Goal: Complete application form: Complete application form

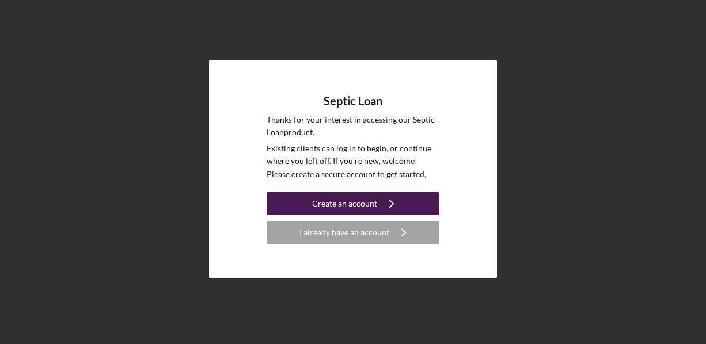
click at [338, 199] on div "Create an account" at bounding box center [344, 203] width 65 height 23
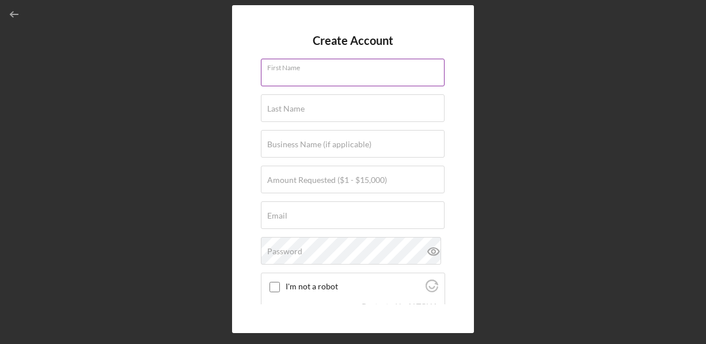
click at [323, 74] on input "First Name" at bounding box center [353, 73] width 184 height 28
type input "[PERSON_NAME]"
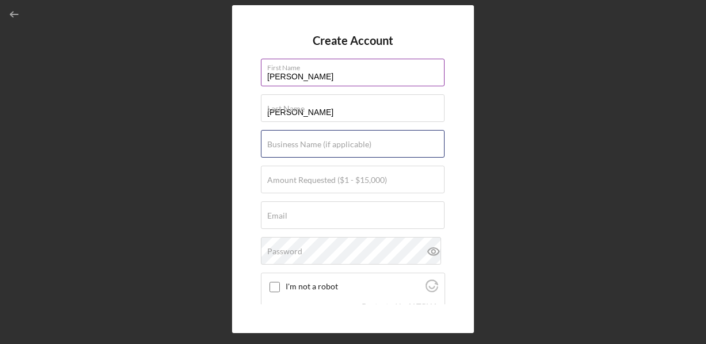
type input "497-72-6860"
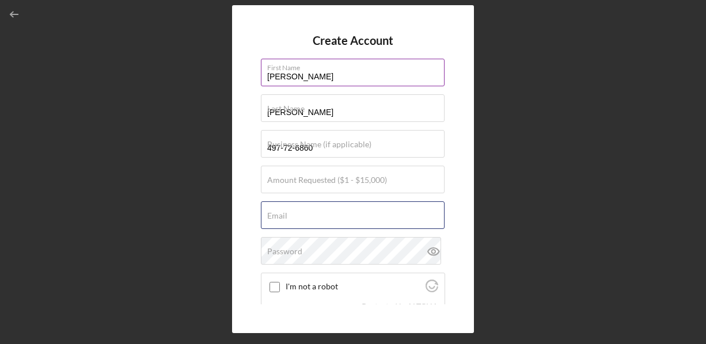
type input "[EMAIL_ADDRESS][DOMAIN_NAME]"
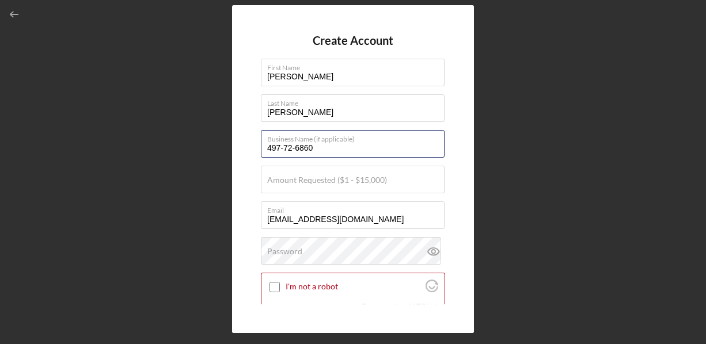
drag, startPoint x: 325, startPoint y: 151, endPoint x: 254, endPoint y: 155, distance: 71.5
click at [254, 155] on div "Create Account First Name [PERSON_NAME] Last Name [PERSON_NAME] Business Name (…" at bounding box center [353, 169] width 242 height 328
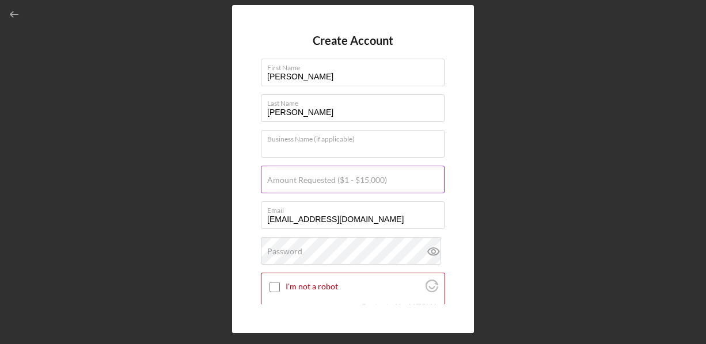
click at [402, 183] on input "Amount Requested ($1 - $15,000)" at bounding box center [353, 180] width 184 height 28
type input "$15,000"
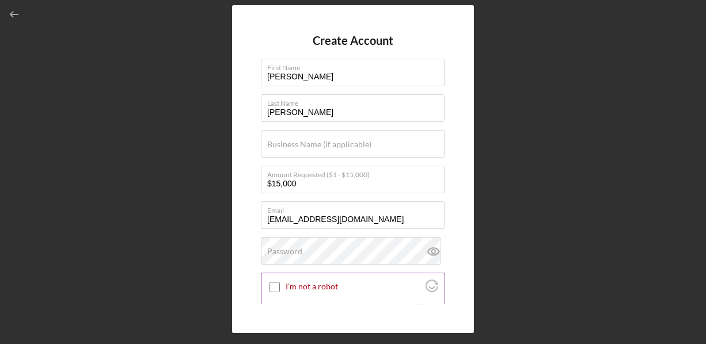
click at [273, 285] on input "I'm not a robot" at bounding box center [274, 287] width 10 height 10
checkbox input "true"
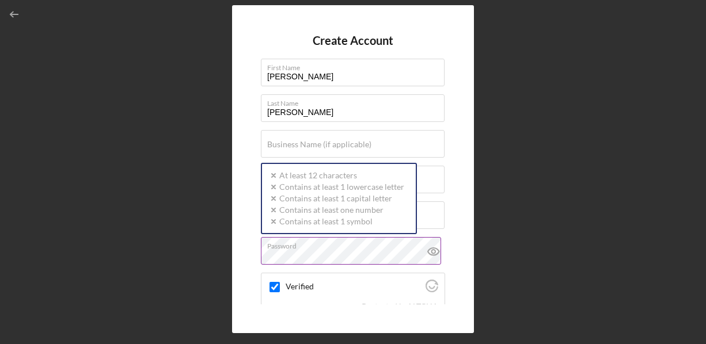
click at [379, 246] on div "Password Icon/icon-validation-no At least 12 characters Icon/icon-validation-no…" at bounding box center [353, 251] width 184 height 29
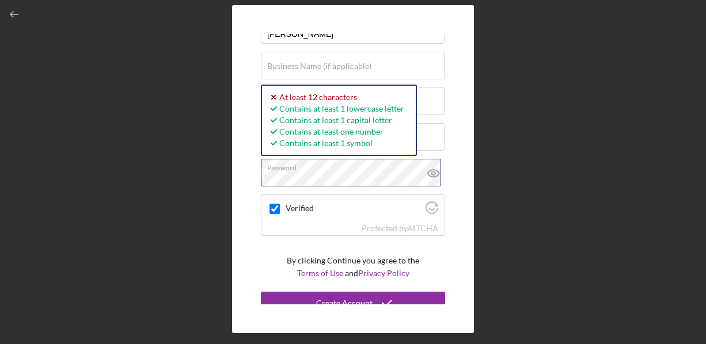
scroll to position [89, 0]
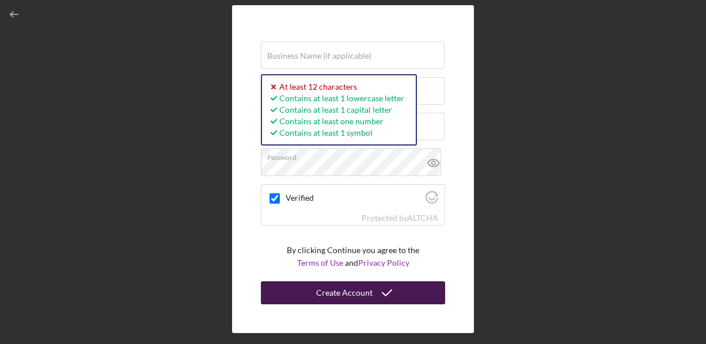
click at [372, 289] on icon "submit" at bounding box center [386, 293] width 29 height 29
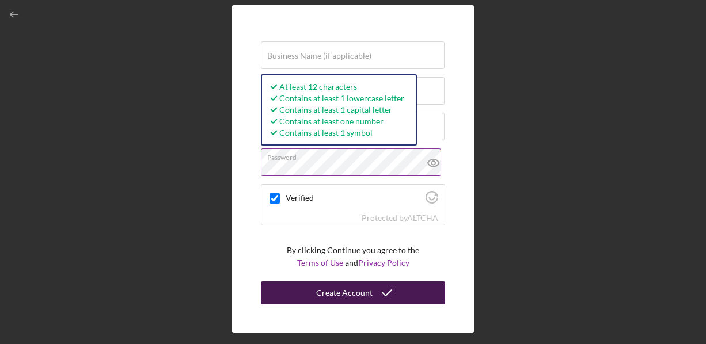
click at [365, 289] on div "Create Account" at bounding box center [344, 292] width 56 height 23
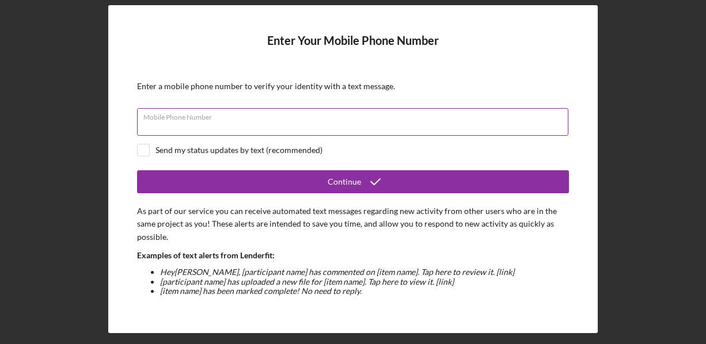
click at [227, 112] on div "Mobile Phone Number" at bounding box center [353, 122] width 432 height 29
type input "[PHONE_NUMBER]"
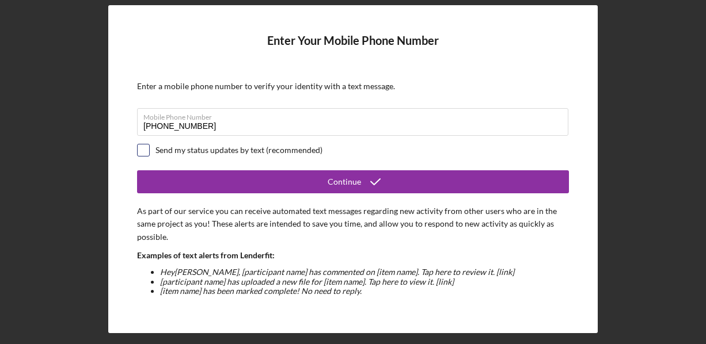
click at [143, 146] on input "checkbox" at bounding box center [144, 150] width 12 height 12
checkbox input "true"
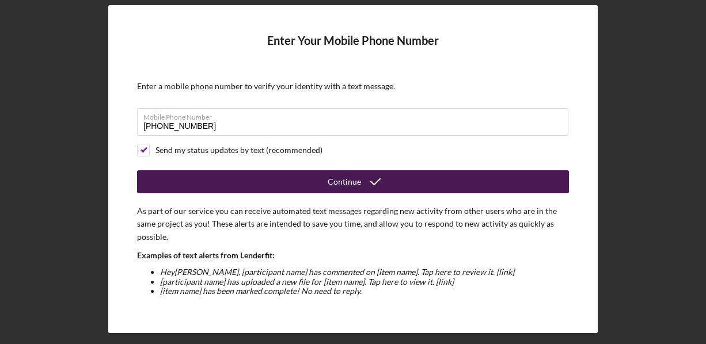
click at [422, 181] on button "Continue" at bounding box center [353, 181] width 432 height 23
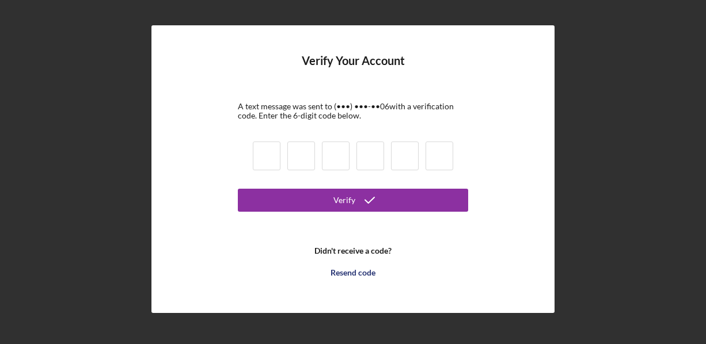
click at [269, 152] on input at bounding box center [267, 156] width 28 height 29
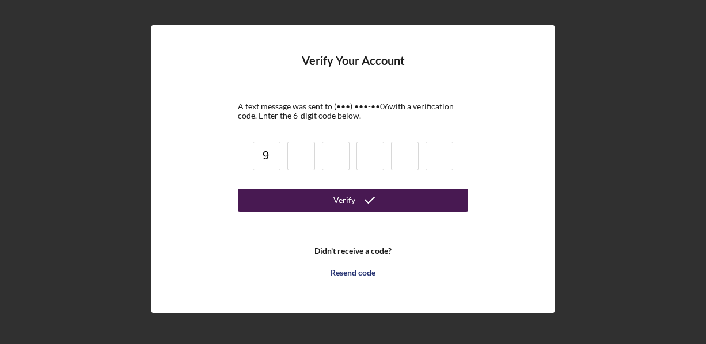
type input "9"
type input "2"
type input "0"
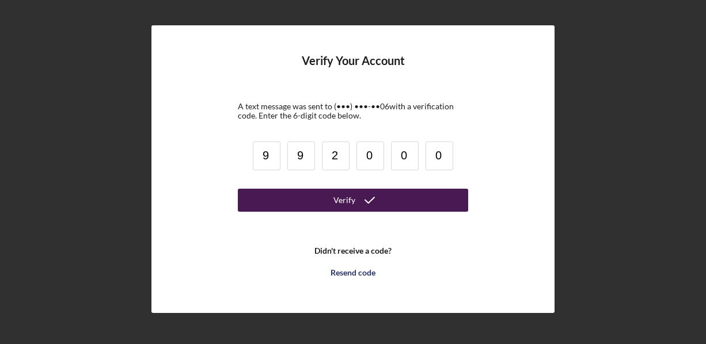
type input "0"
click at [362, 198] on icon "submit" at bounding box center [369, 200] width 29 height 29
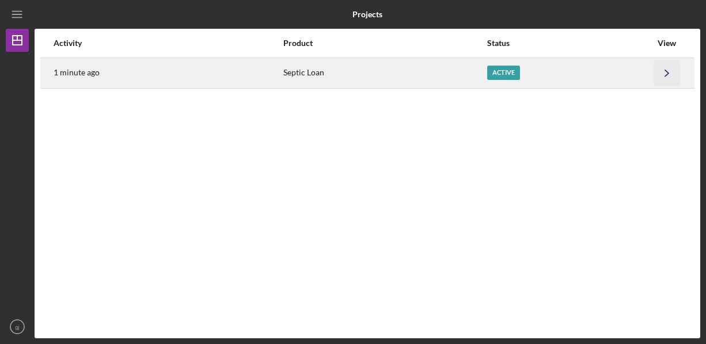
click at [662, 80] on icon "Icon/Navigate" at bounding box center [667, 73] width 26 height 26
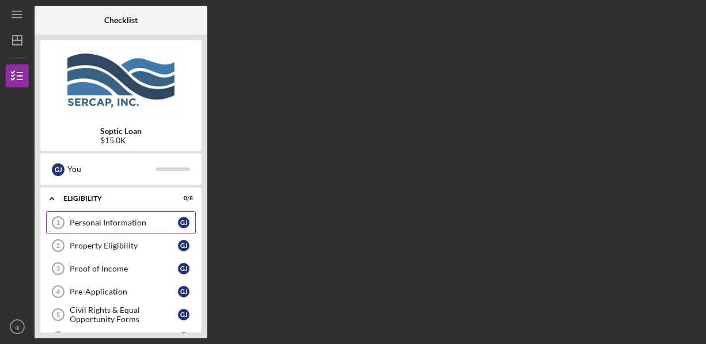
click at [130, 220] on div "Personal Information" at bounding box center [124, 222] width 108 height 9
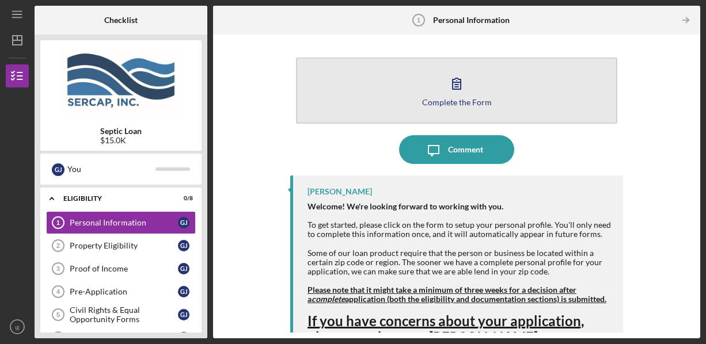
click at [431, 84] on button "Complete the Form Form" at bounding box center [456, 91] width 321 height 66
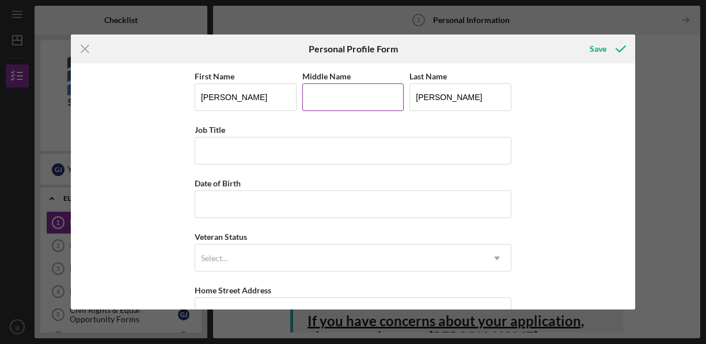
click at [332, 93] on input "Middle Name" at bounding box center [353, 97] width 102 height 28
type input "[PERSON_NAME]"
type input "585 Koweeta Trl"
type input "[GEOGRAPHIC_DATA]"
type input "30349"
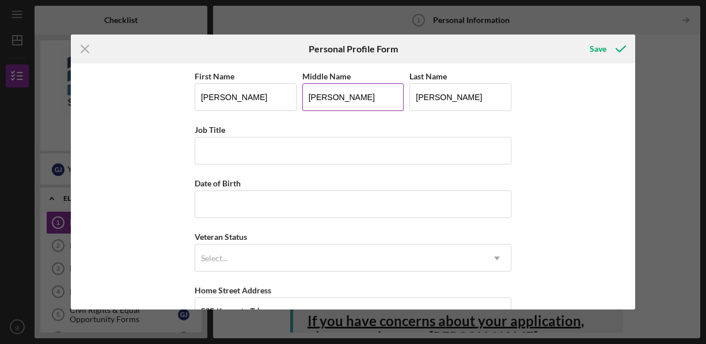
type input "GA"
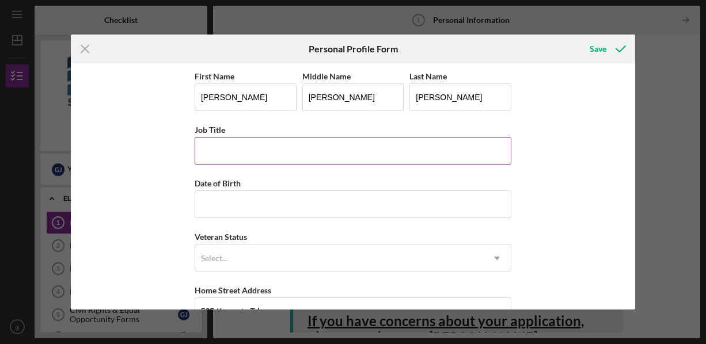
click at [308, 150] on input "Job Title" at bounding box center [353, 151] width 316 height 28
type input "Retired"
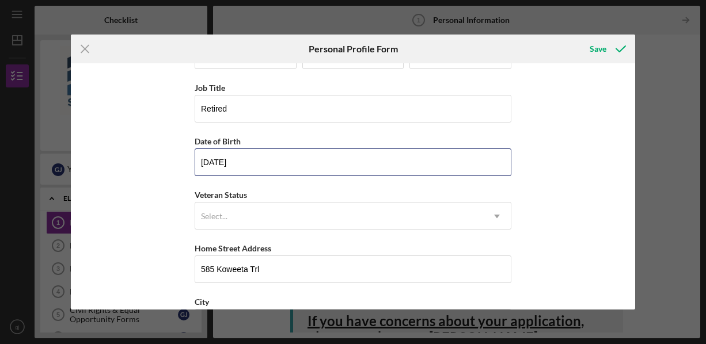
scroll to position [58, 0]
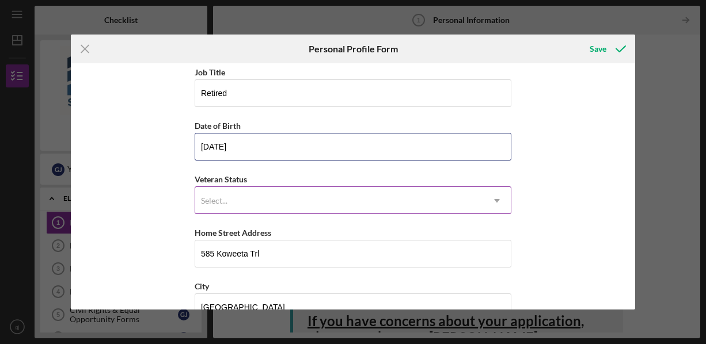
type input "[DATE]"
click at [490, 201] on icon "Icon/Dropdown Arrow" at bounding box center [497, 201] width 28 height 28
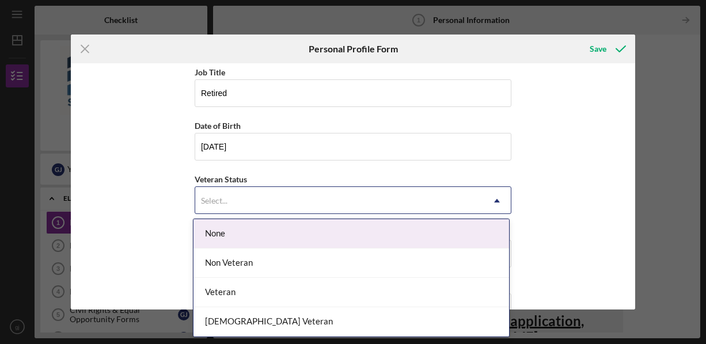
click at [449, 233] on div "None" at bounding box center [350, 233] width 315 height 29
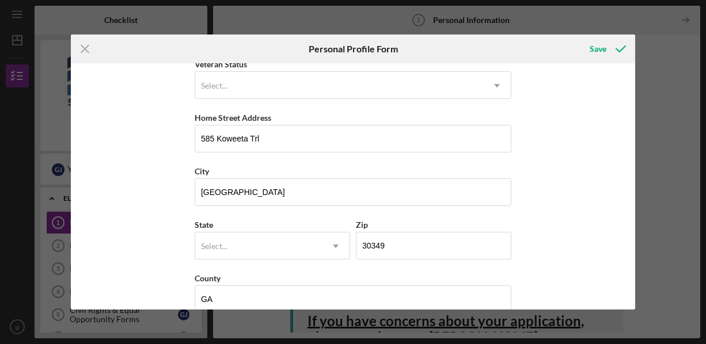
scroll to position [193, 0]
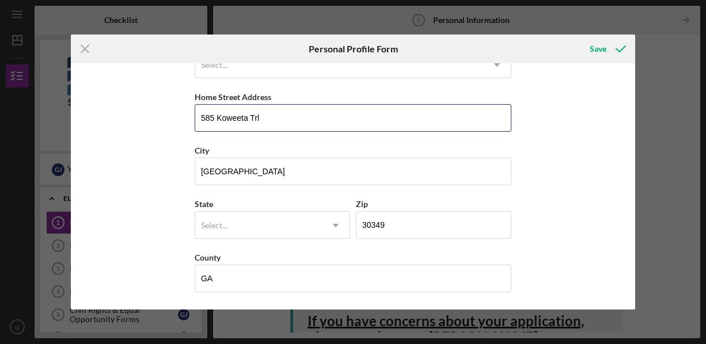
drag, startPoint x: 292, startPoint y: 121, endPoint x: 190, endPoint y: 117, distance: 101.3
click at [184, 117] on div "First Name [PERSON_NAME] Middle Name [PERSON_NAME] Last Name [PERSON_NAME] Job …" at bounding box center [353, 186] width 565 height 246
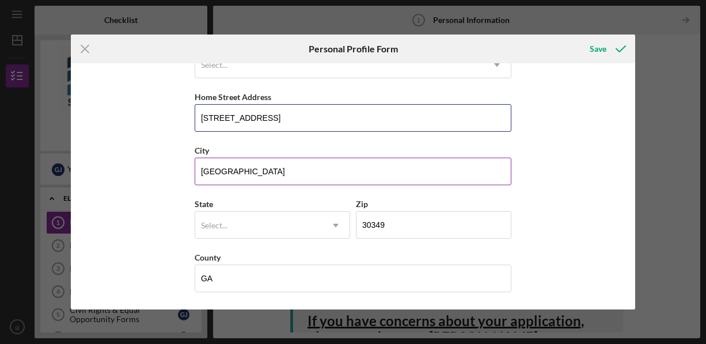
type input "[STREET_ADDRESS]"
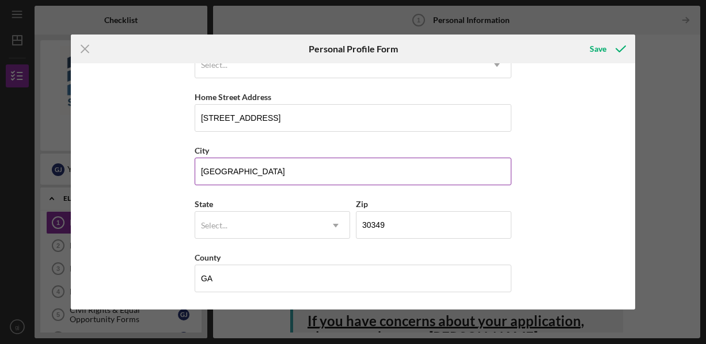
click at [425, 176] on input "[GEOGRAPHIC_DATA]" at bounding box center [353, 172] width 316 height 28
type input "A"
type input "Lizella"
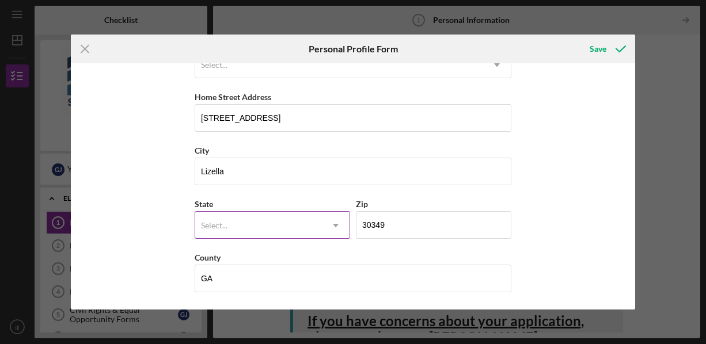
click at [337, 222] on icon "Icon/Dropdown Arrow" at bounding box center [336, 226] width 28 height 28
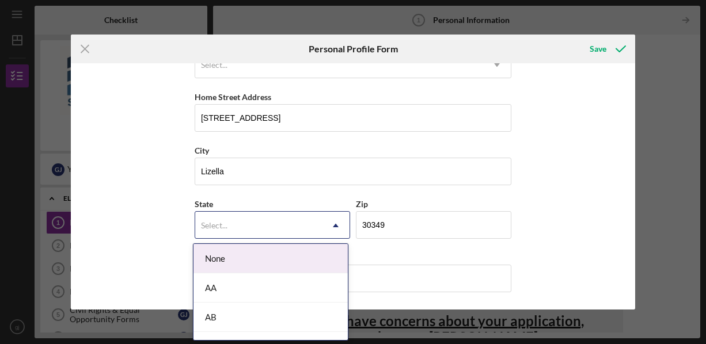
type input "g"
click at [246, 253] on div "GA" at bounding box center [270, 258] width 154 height 29
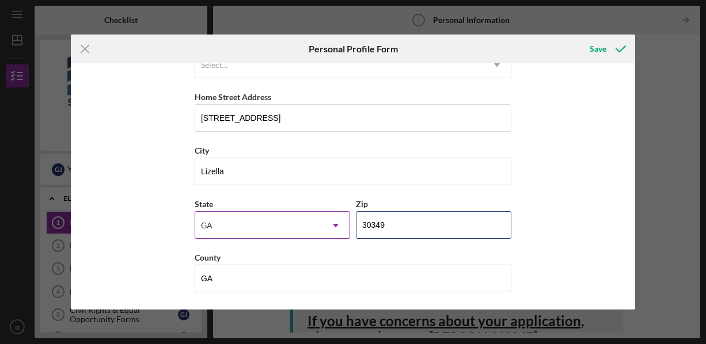
drag, startPoint x: 417, startPoint y: 227, endPoint x: 343, endPoint y: 222, distance: 73.8
click at [343, 222] on div "State [US_STATE] Icon/Dropdown Arrow Zip 30349" at bounding box center [353, 224] width 316 height 54
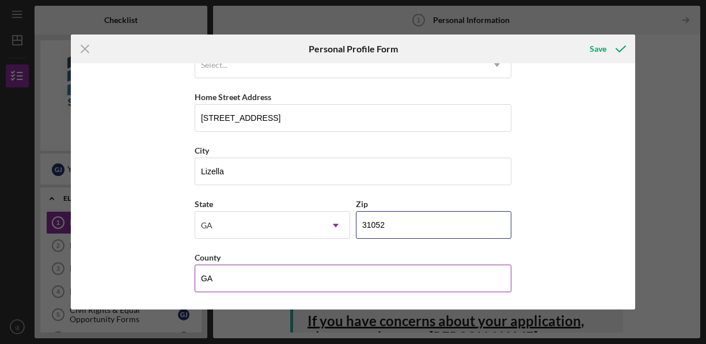
type input "31052"
drag, startPoint x: 230, startPoint y: 284, endPoint x: 169, endPoint y: 279, distance: 61.7
click at [169, 279] on div "First Name [PERSON_NAME] Middle Name [PERSON_NAME] Last Name [PERSON_NAME] Job …" at bounding box center [353, 186] width 565 height 246
type input "[PERSON_NAME]"
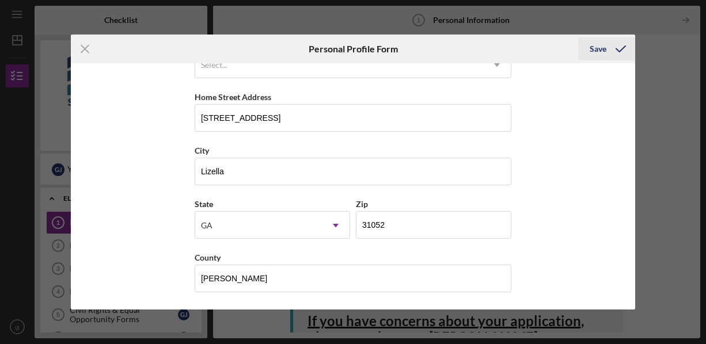
click at [598, 51] on div "Save" at bounding box center [597, 48] width 17 height 23
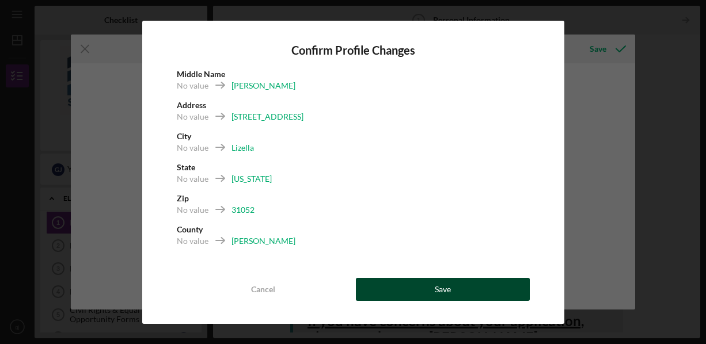
click at [434, 287] on button "Save" at bounding box center [443, 289] width 174 height 23
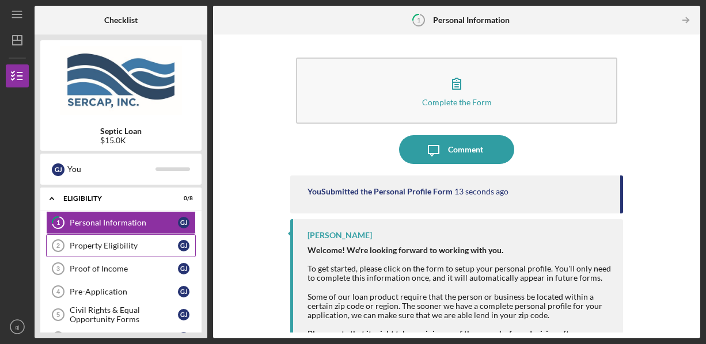
click at [132, 242] on div "Property Eligibility" at bounding box center [124, 245] width 108 height 9
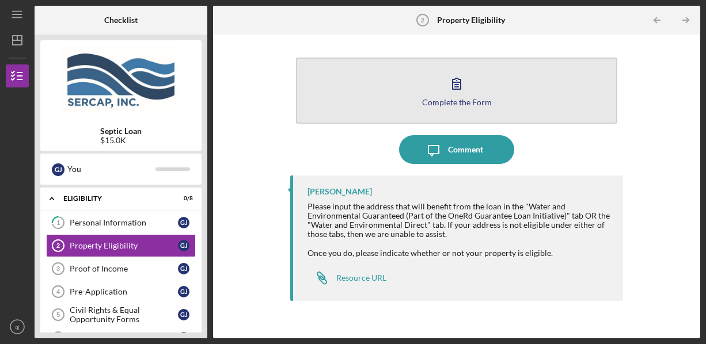
click at [420, 82] on button "Complete the Form Form" at bounding box center [456, 91] width 321 height 66
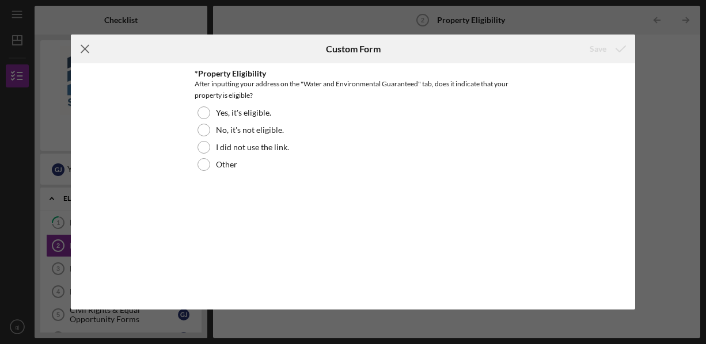
click at [83, 47] on line at bounding box center [84, 48] width 7 height 7
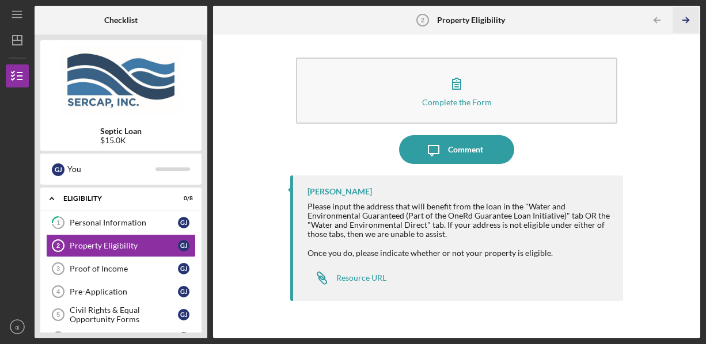
click at [682, 21] on icon "Icon/Table Pagination Arrow" at bounding box center [686, 20] width 26 height 26
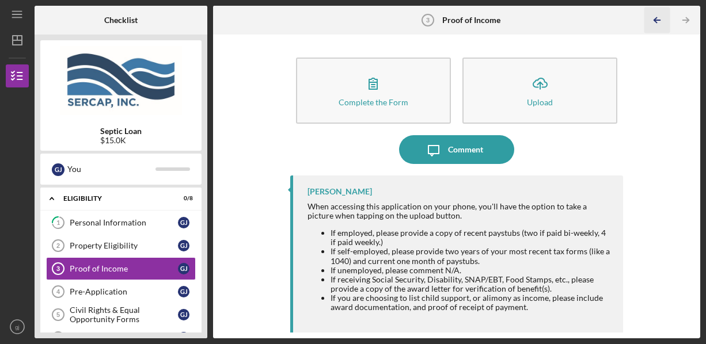
click at [658, 21] on icon "Icon/Table Pagination Arrow" at bounding box center [657, 20] width 26 height 26
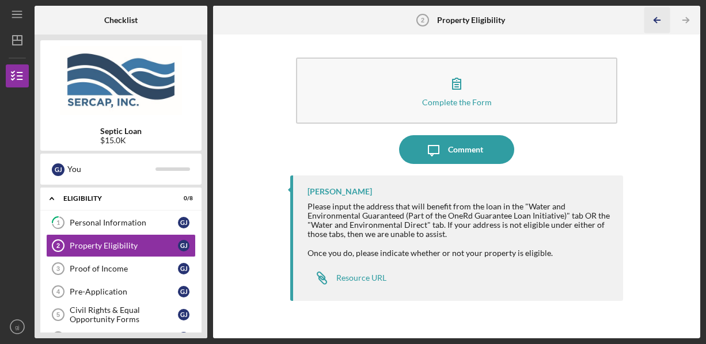
click at [658, 21] on icon "Icon/Table Pagination Arrow" at bounding box center [657, 20] width 26 height 26
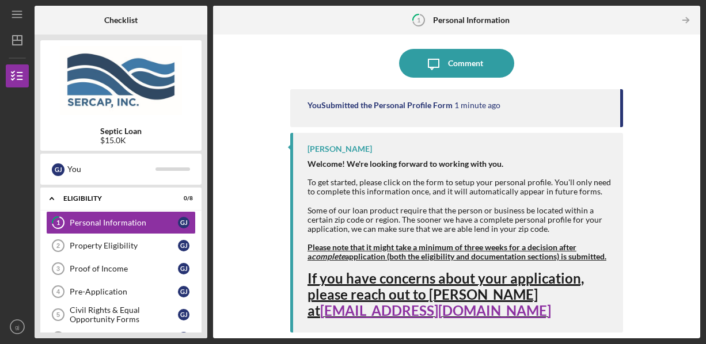
scroll to position [96, 0]
click at [91, 193] on div "Icon/Expander Eligibility 0 / 8" at bounding box center [120, 199] width 161 height 24
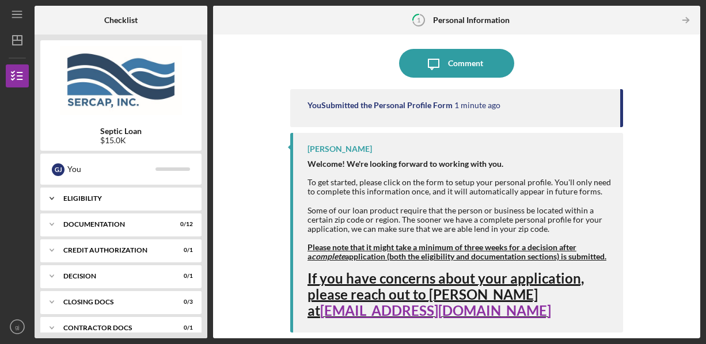
click at [108, 192] on div "Icon/Expander Eligibility 0 / 8" at bounding box center [120, 198] width 161 height 23
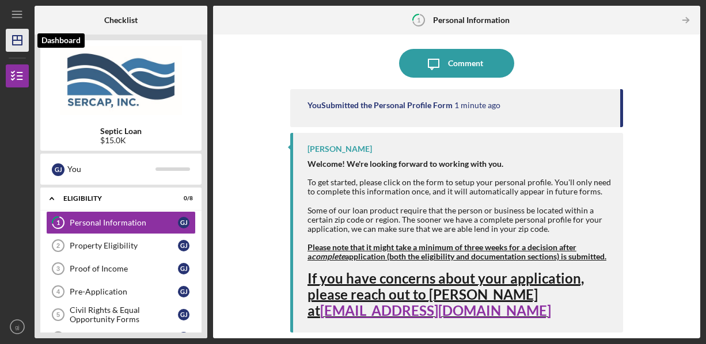
click at [18, 35] on icon "Icon/Dashboard" at bounding box center [17, 40] width 29 height 29
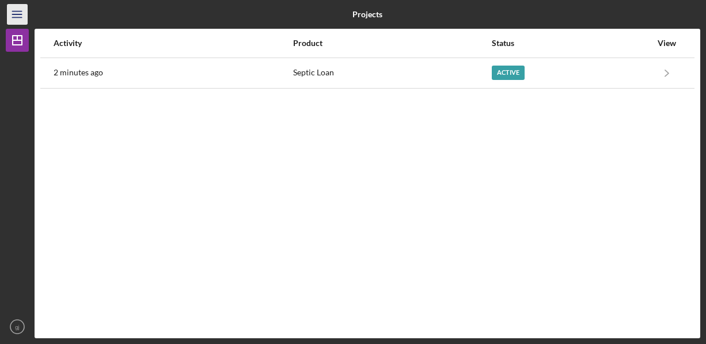
click at [19, 17] on line "button" at bounding box center [16, 17] width 9 height 0
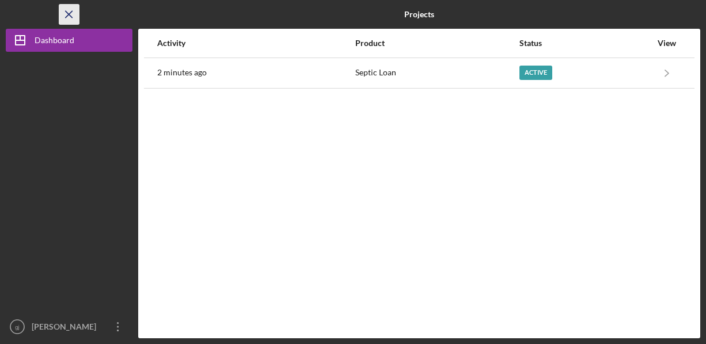
click at [70, 11] on icon "Icon/Menu Close" at bounding box center [69, 15] width 26 height 26
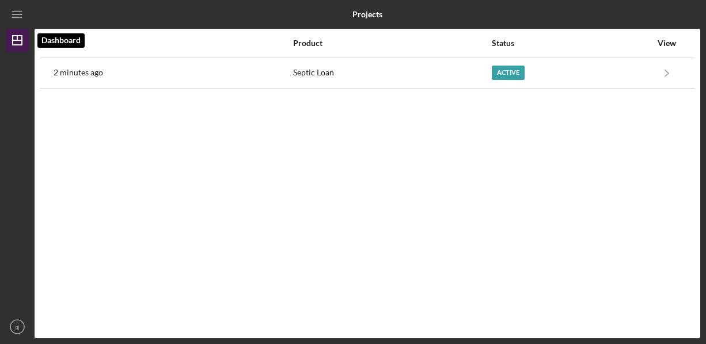
click at [19, 41] on icon "Icon/Dashboard" at bounding box center [17, 40] width 29 height 29
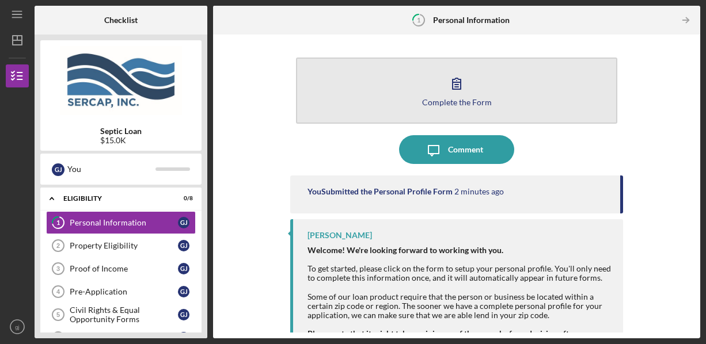
click at [489, 85] on button "Complete the Form Form" at bounding box center [456, 91] width 321 height 66
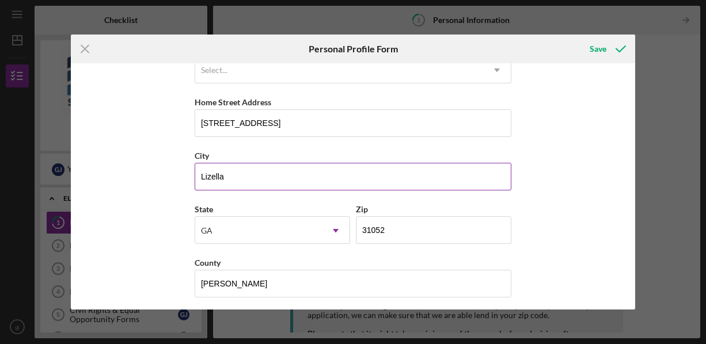
scroll to position [193, 0]
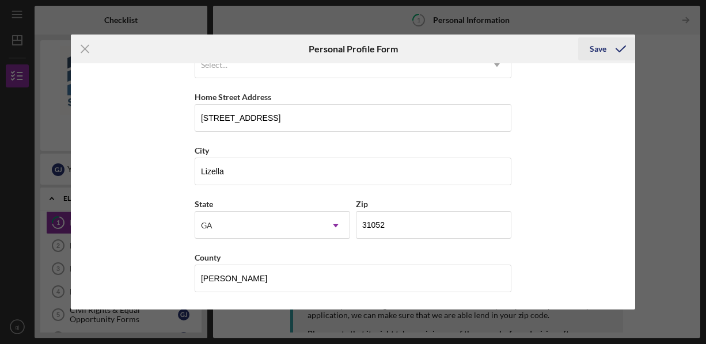
click at [598, 49] on div "Save" at bounding box center [597, 48] width 17 height 23
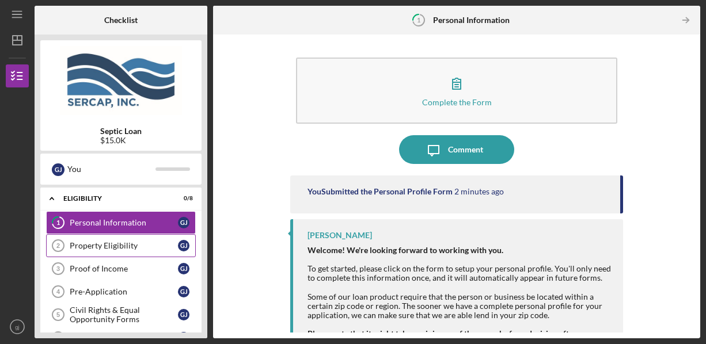
click at [85, 241] on div "Property Eligibility" at bounding box center [124, 245] width 108 height 9
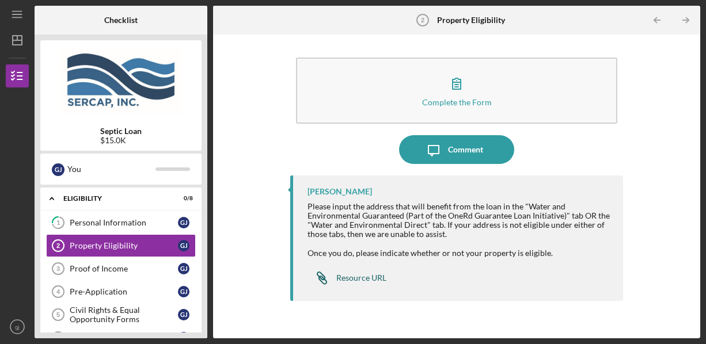
click at [360, 276] on div "Resource URL" at bounding box center [361, 277] width 50 height 9
